Goal: Find contact information: Find contact information

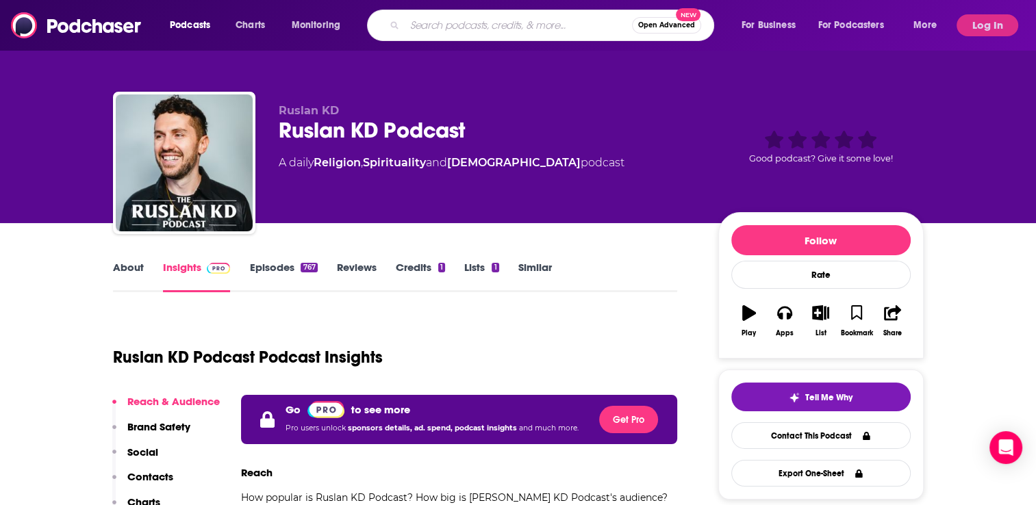
click at [419, 23] on input "Search podcasts, credits, & more..." at bounding box center [518, 25] width 227 height 22
type input ","
type input "[PERSON_NAME]"
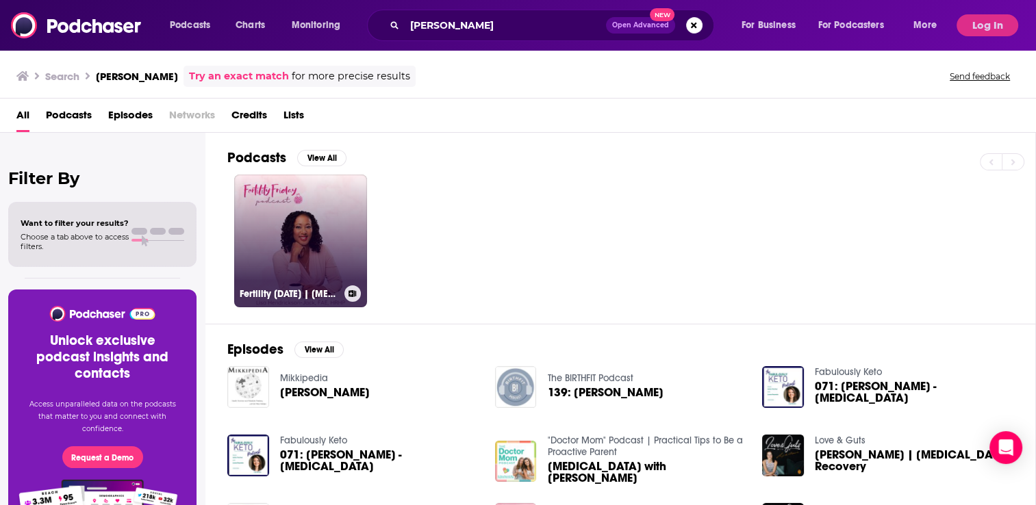
click at [307, 234] on link "Fertility [DATE] | [MEDICAL_DATA] Mastery for Women's Health Professionals" at bounding box center [300, 241] width 133 height 133
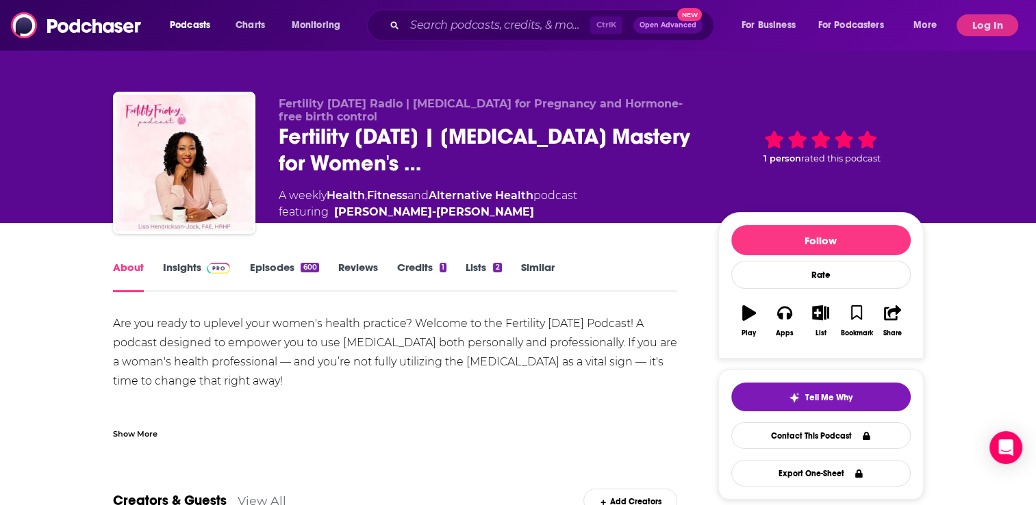
click at [268, 267] on link "Episodes 600" at bounding box center [283, 276] width 69 height 31
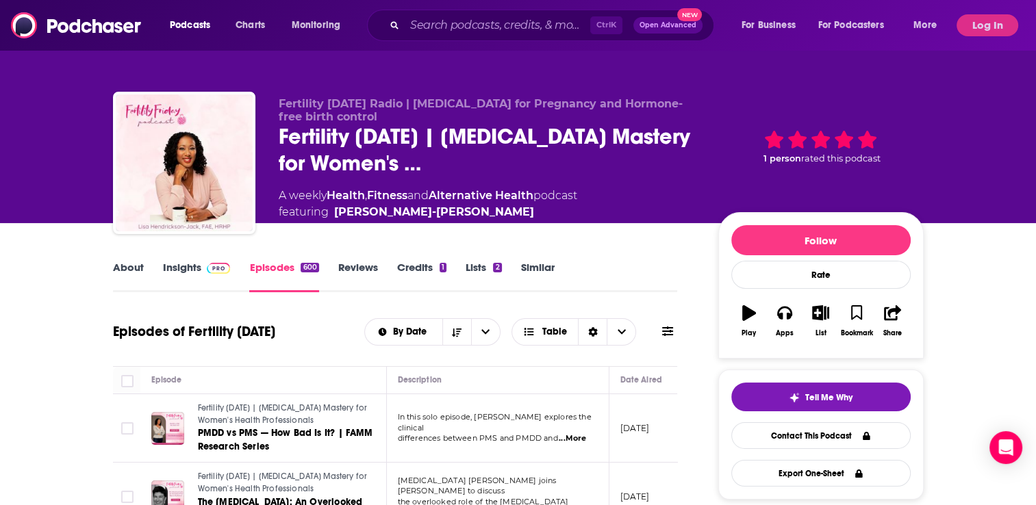
click at [188, 266] on link "Insights" at bounding box center [197, 276] width 68 height 31
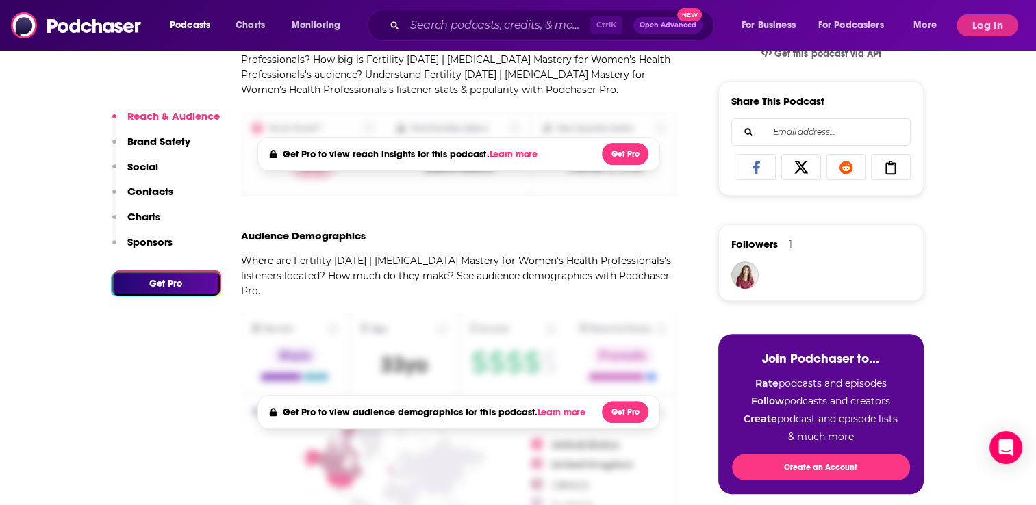
scroll to position [205, 0]
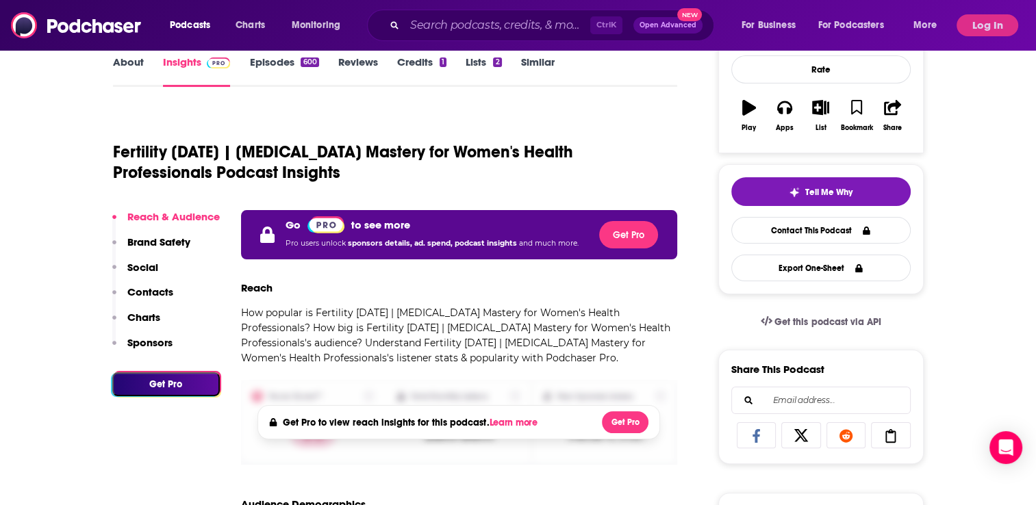
click at [159, 287] on p "Contacts" at bounding box center [150, 291] width 46 height 13
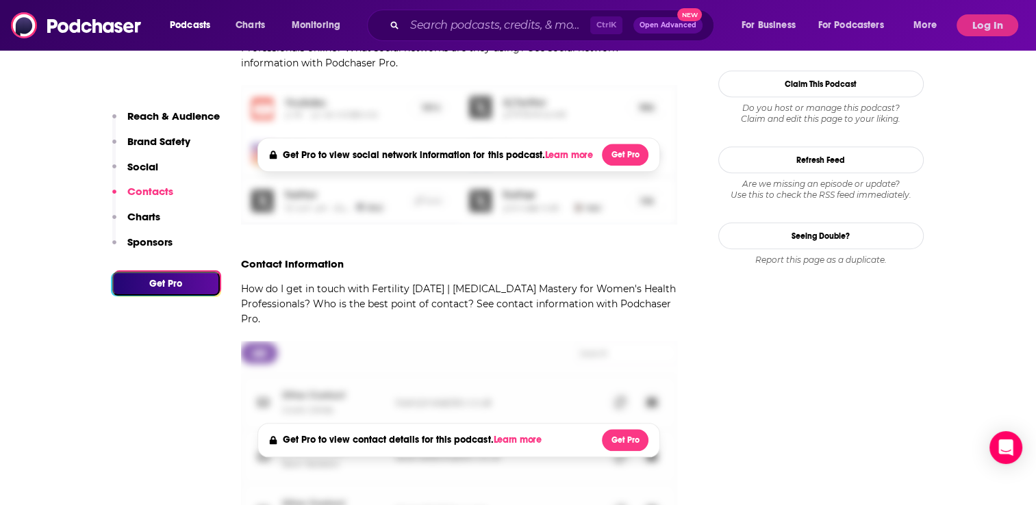
scroll to position [1399, 0]
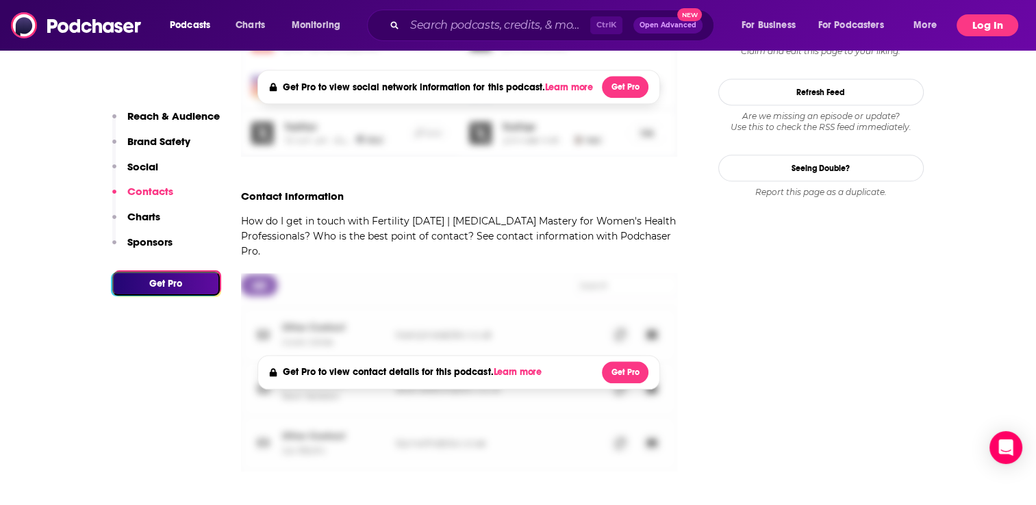
click at [988, 23] on button "Log In" at bounding box center [987, 25] width 62 height 22
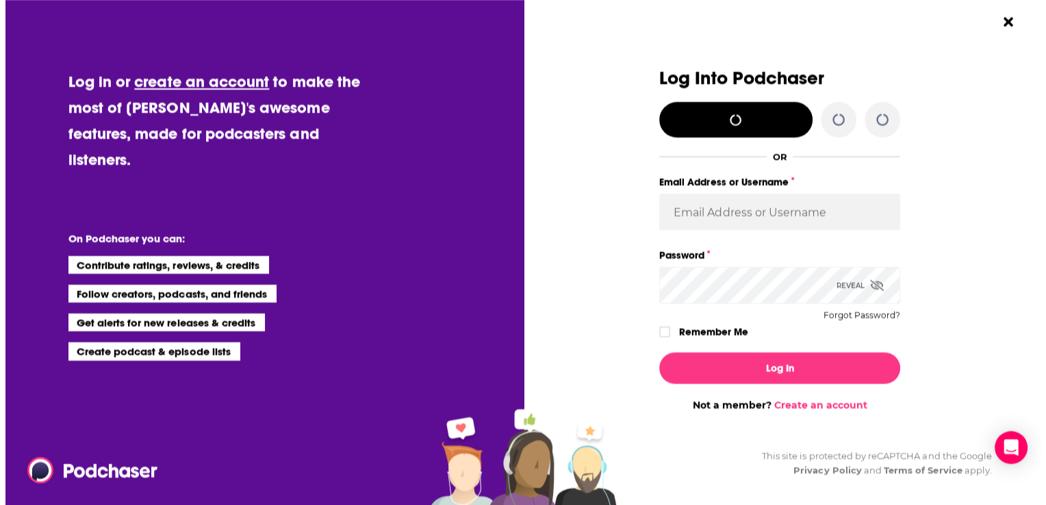
scroll to position [0, 0]
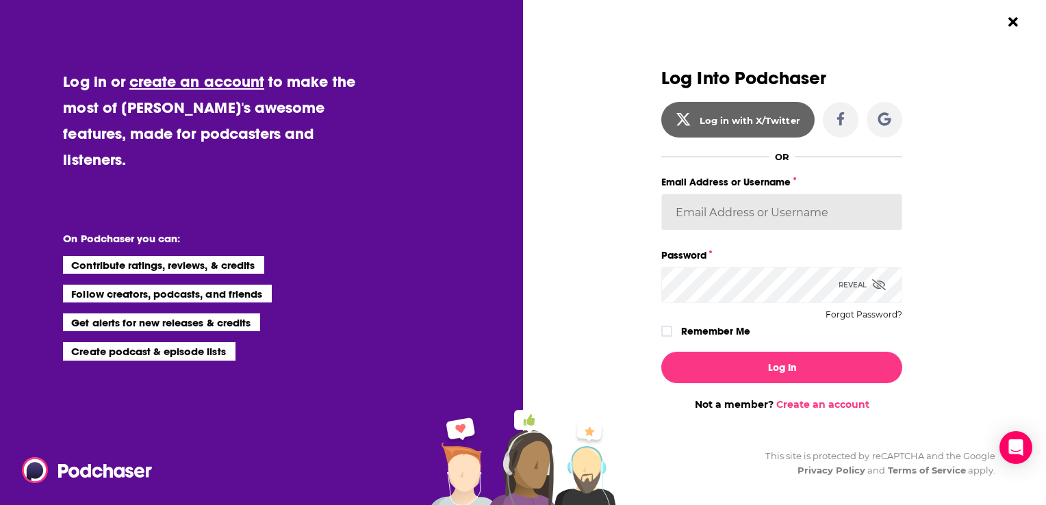
type input "[EMAIL_ADDRESS][DOMAIN_NAME]"
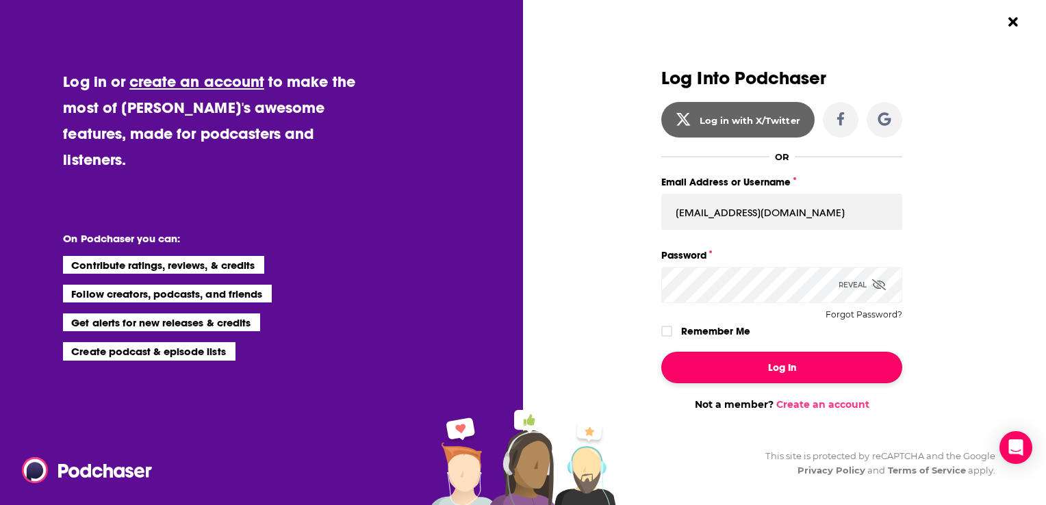
click at [795, 366] on button "Log In" at bounding box center [781, 367] width 241 height 31
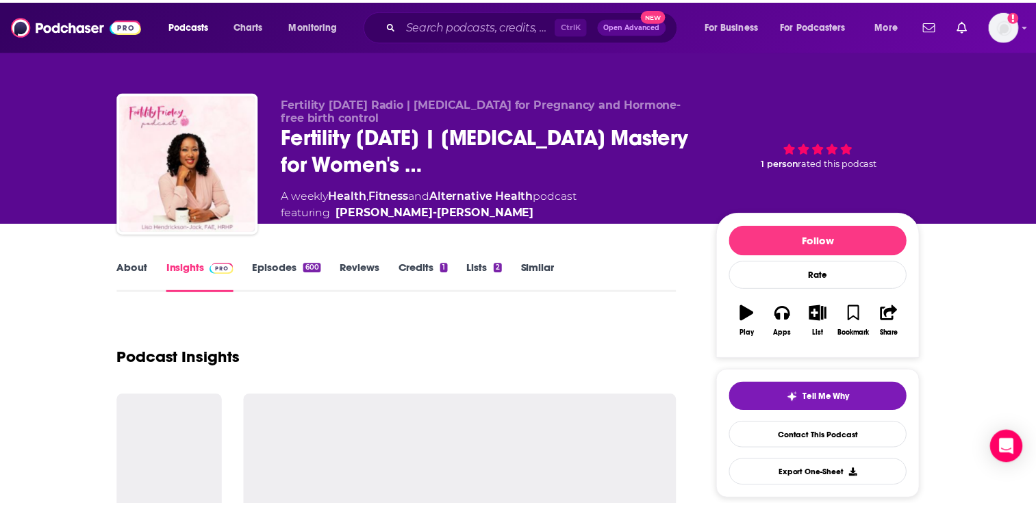
scroll to position [1399, 0]
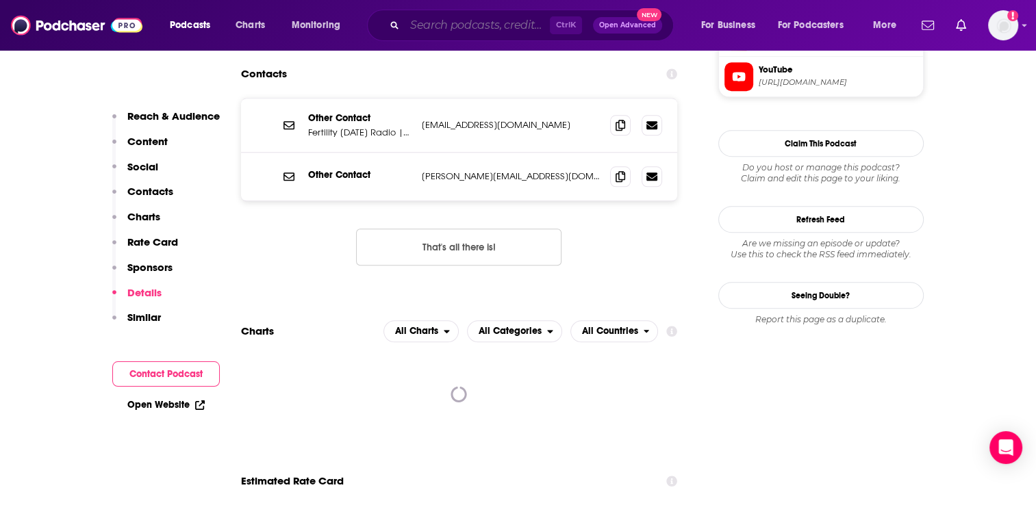
click at [433, 25] on input "Search podcasts, credits, & more..." at bounding box center [477, 25] width 145 height 22
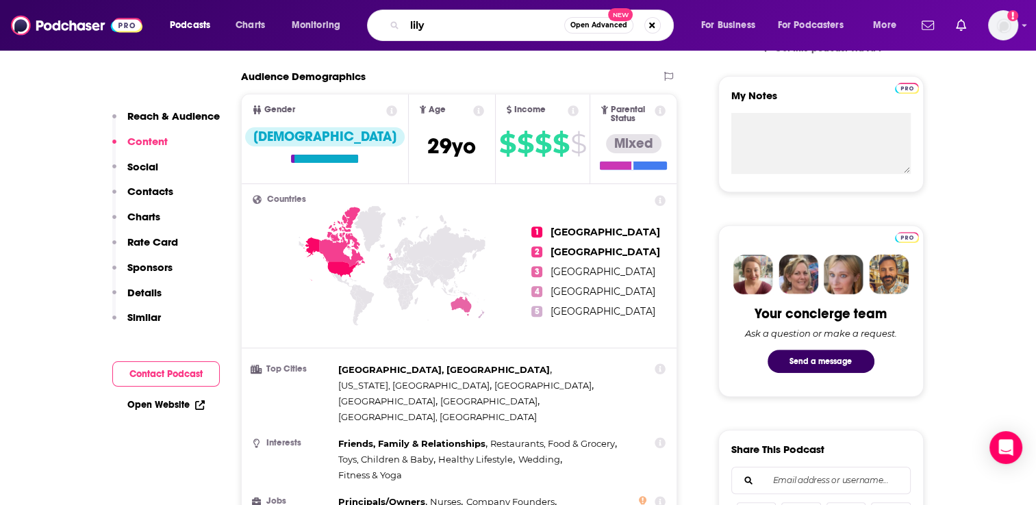
scroll to position [0, 0]
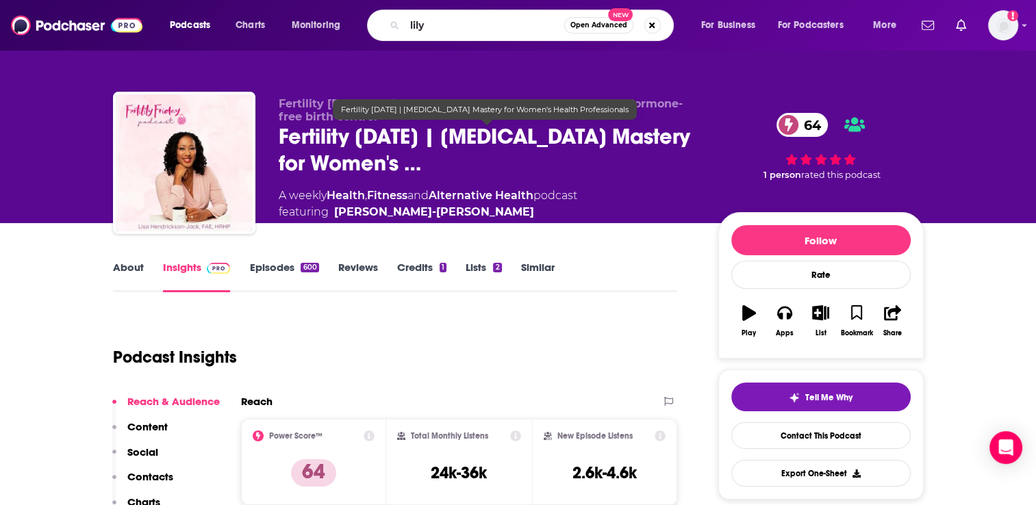
click at [381, 136] on span "Fertility [DATE] | [MEDICAL_DATA] Mastery for Women's …" at bounding box center [488, 149] width 418 height 53
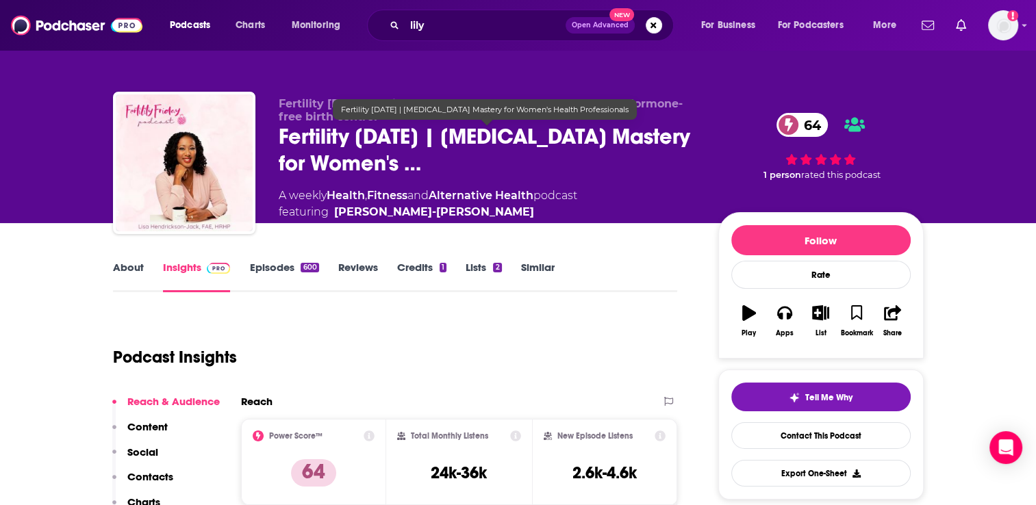
drag, startPoint x: 277, startPoint y: 135, endPoint x: 487, endPoint y: 159, distance: 211.6
click at [487, 159] on div "Fertility [DATE] Radio | [MEDICAL_DATA] for Pregnancy and Hormone-free birth co…" at bounding box center [518, 166] width 810 height 148
copy h2 "Fertility [DATE] | [MEDICAL_DATA] Mastery for Women's"
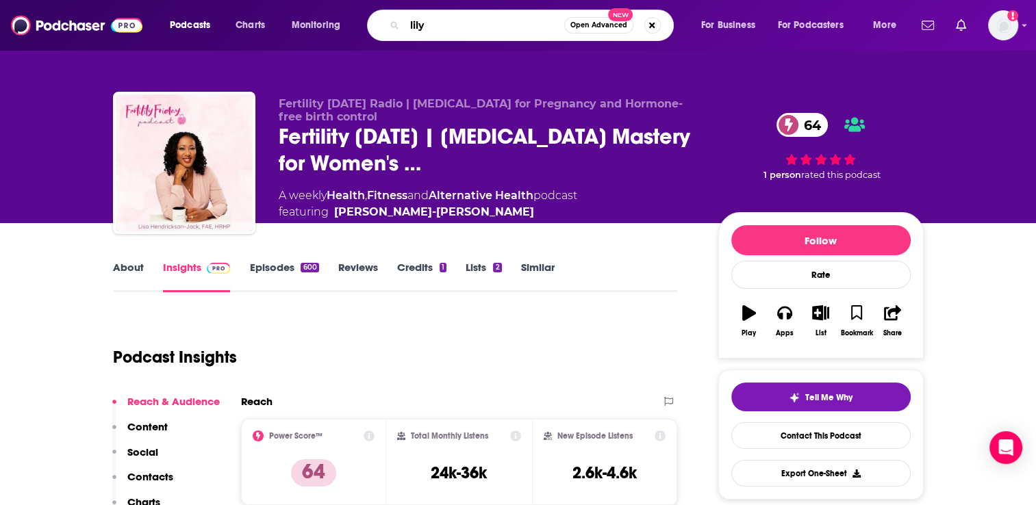
click at [419, 22] on input "lily" at bounding box center [484, 25] width 159 height 22
paste input "Fertility [DATE] | [MEDICAL_DATA] Mastery for Women's"
type input "Fertility [DATE] | [MEDICAL_DATA] Mastery for Women's"
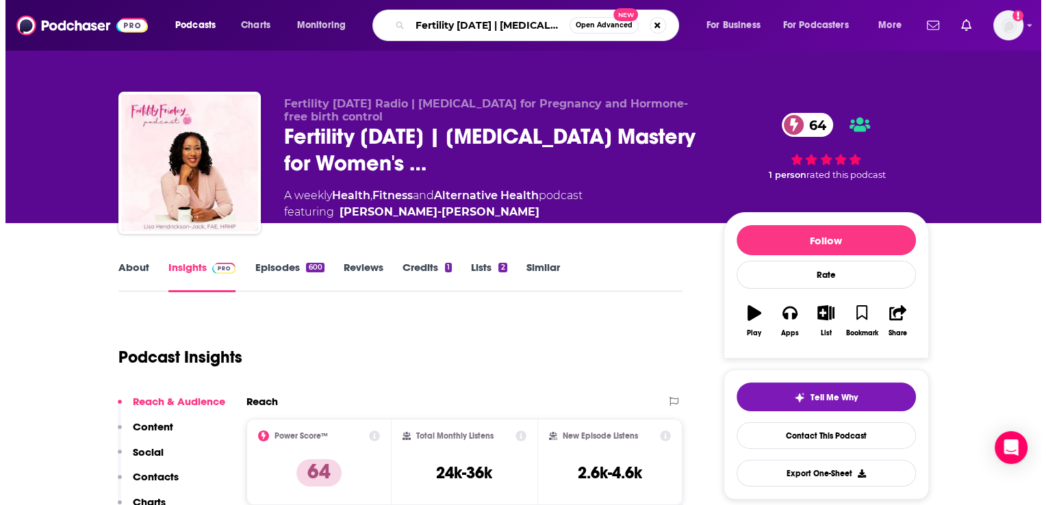
scroll to position [0, 142]
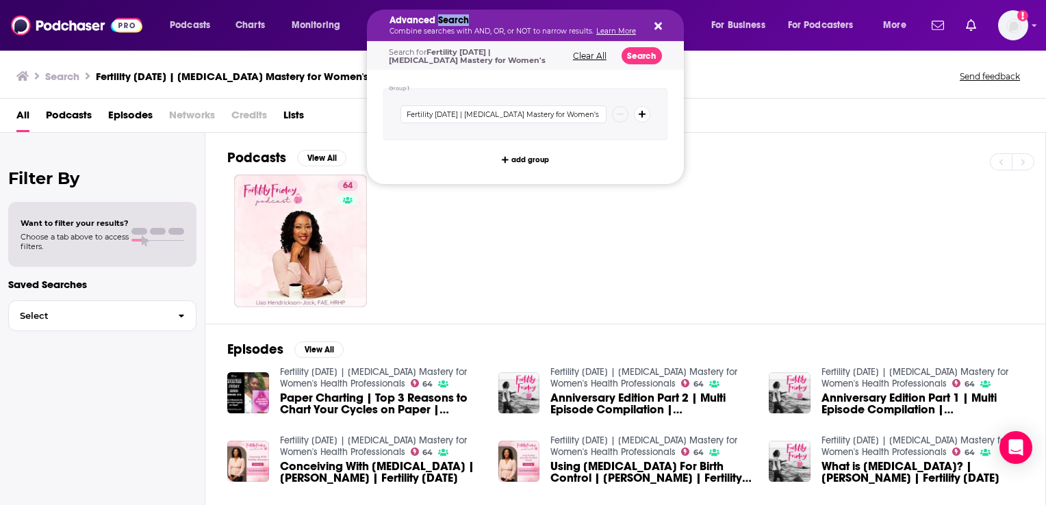
click at [441, 22] on h5 "Advanced Search" at bounding box center [514, 21] width 250 height 10
click at [441, 21] on h5 "Advanced Search" at bounding box center [514, 21] width 250 height 10
click at [660, 25] on icon "Search podcasts, credits, & more..." at bounding box center [658, 27] width 8 height 8
click at [652, 29] on button "Search podcasts, credits, & more..." at bounding box center [655, 25] width 11 height 11
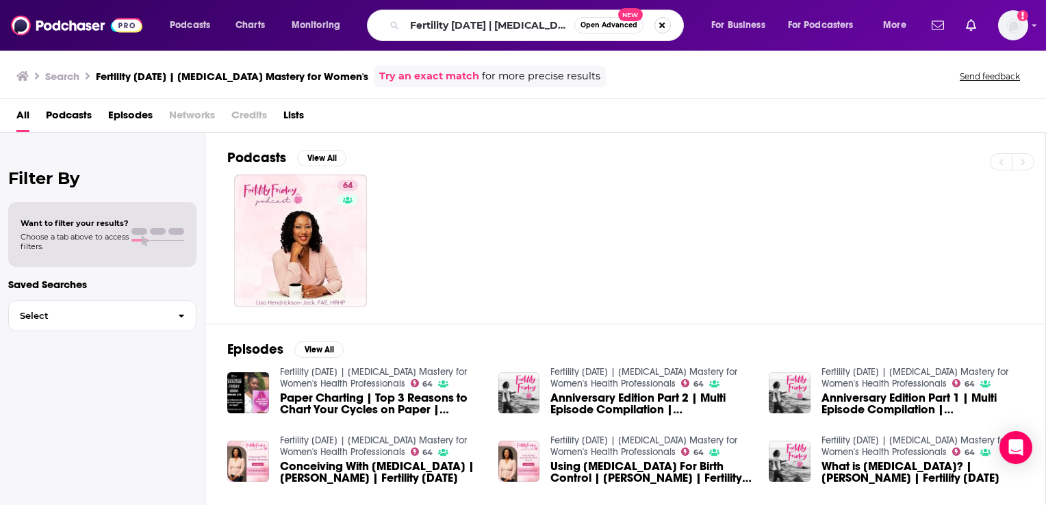
click at [656, 25] on button "Search podcasts, credits, & more..." at bounding box center [662, 25] width 16 height 16
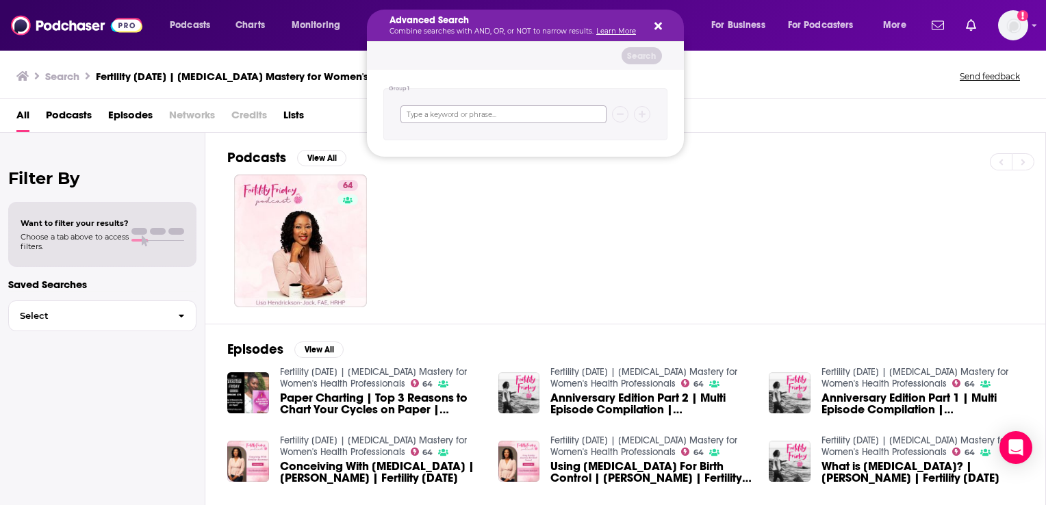
click at [454, 116] on input "Search podcasts, credits, & more..." at bounding box center [503, 114] width 206 height 18
type input "[PERSON_NAME]"
click at [649, 55] on button "Search" at bounding box center [641, 55] width 40 height 17
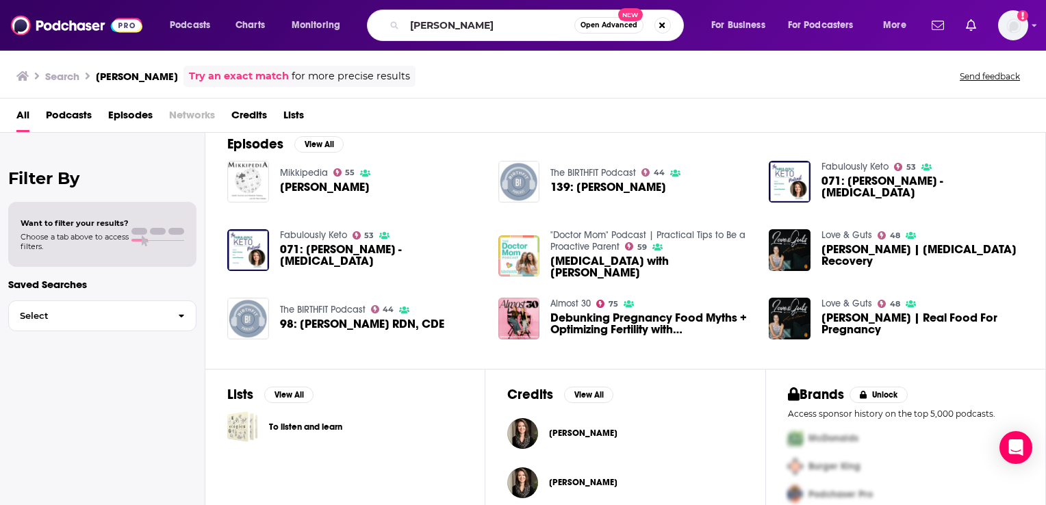
scroll to position [222, 0]
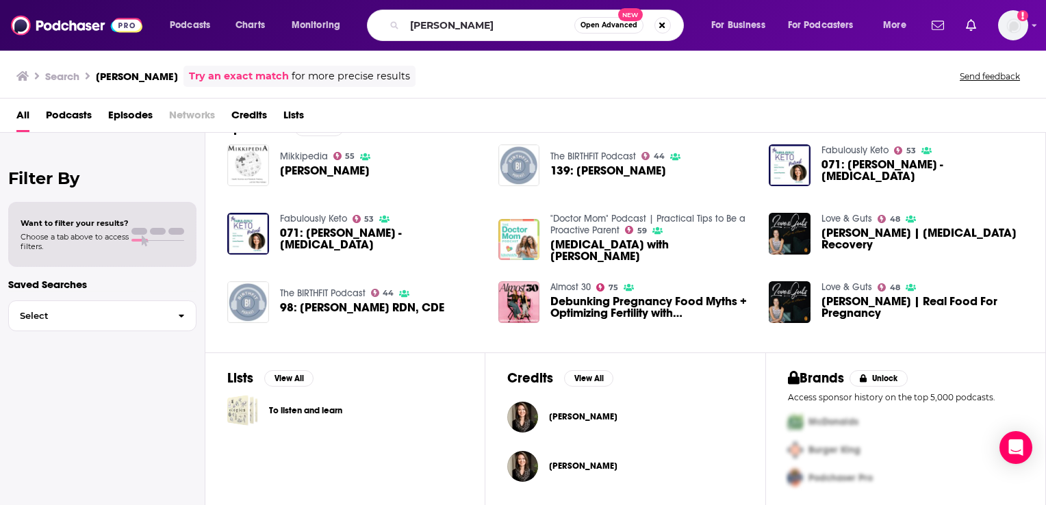
click at [132, 416] on div "Filter By Want to filter your results? Choose a tab above to access filters. Sa…" at bounding box center [102, 385] width 205 height 505
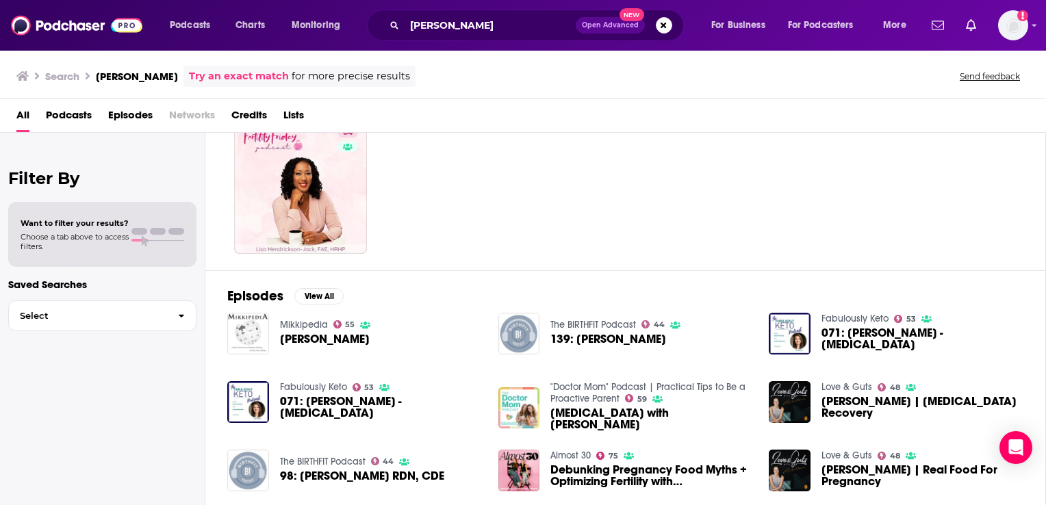
scroll to position [0, 0]
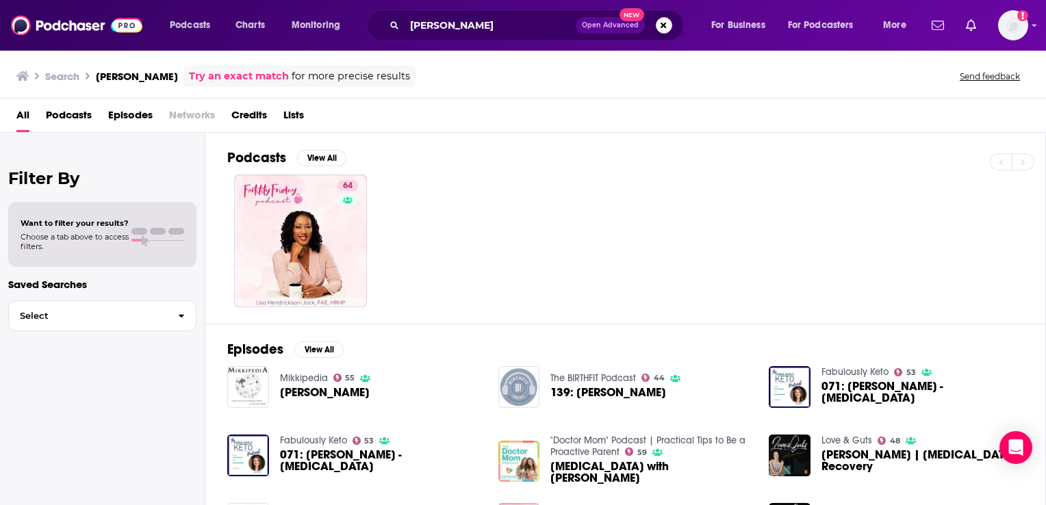
click at [85, 410] on div "Filter By Want to filter your results? Choose a tab above to access filters. Sa…" at bounding box center [102, 385] width 205 height 505
